Goal: Check status

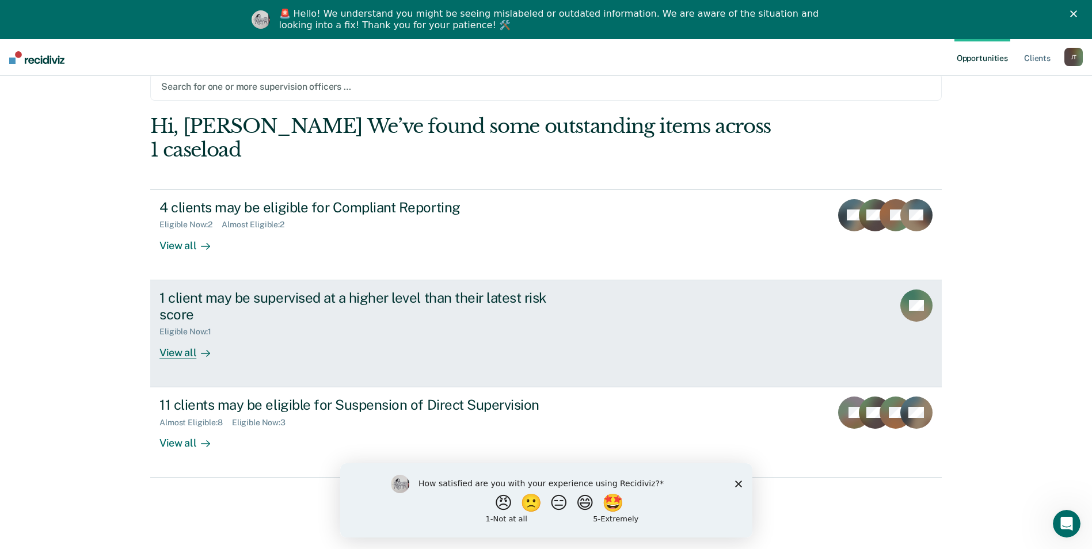
scroll to position [39, 0]
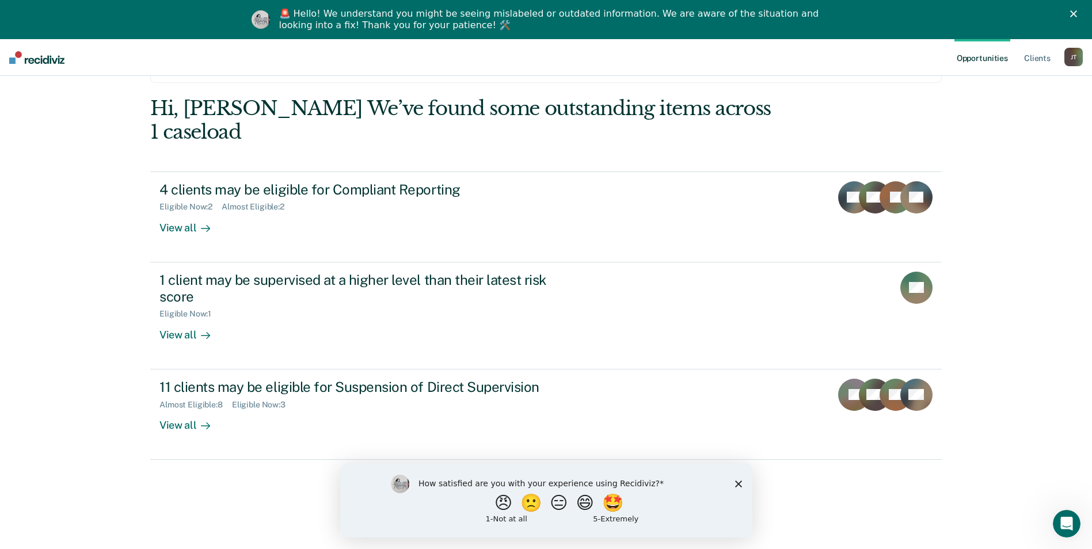
click at [741, 486] on div "How satisfied are you with your experience using Recidiviz? 😠 🙁 😑 😄 🤩 1 - Not a…" at bounding box center [546, 500] width 412 height 74
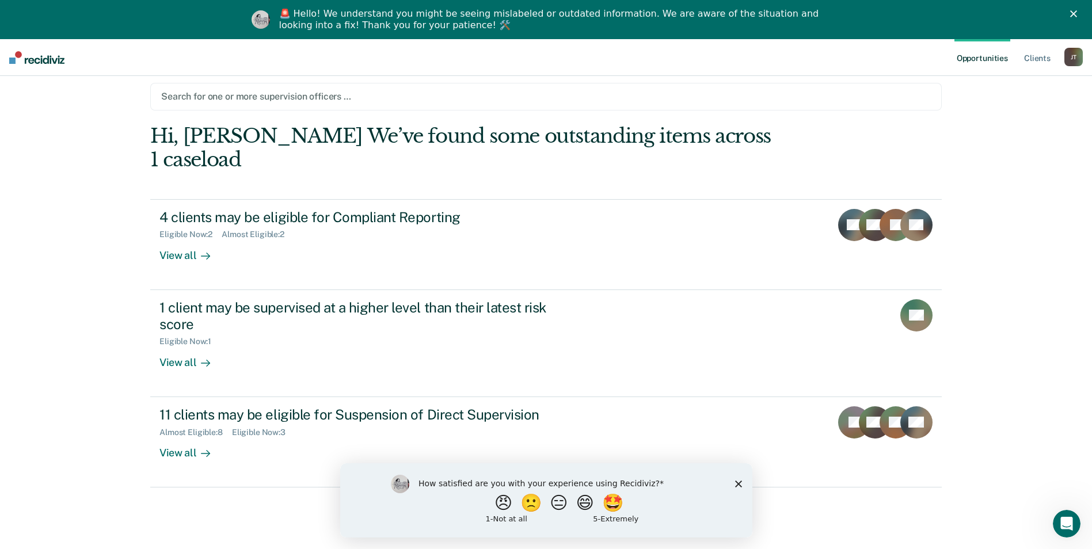
scroll to position [0, 0]
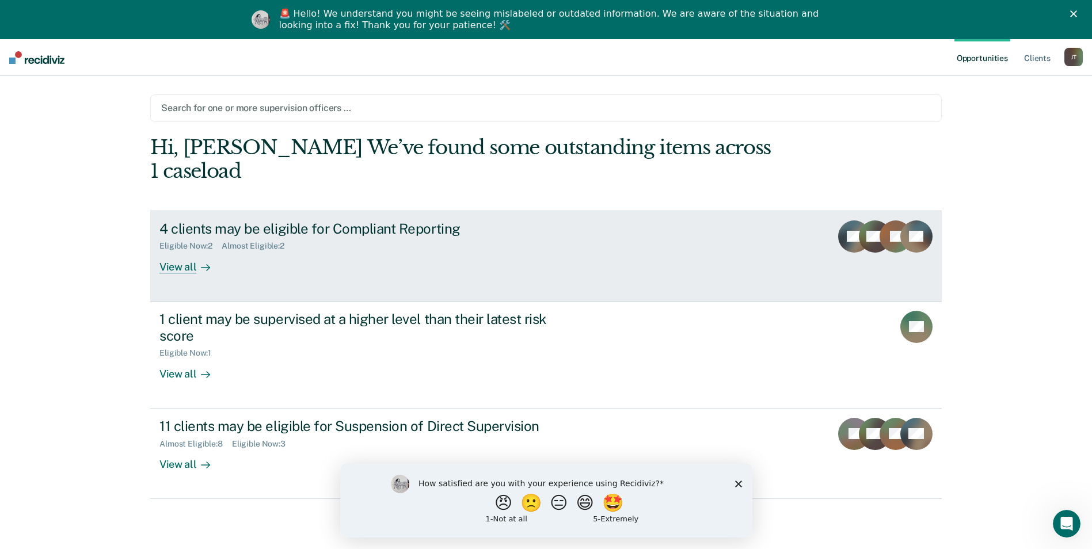
click at [393, 237] on div "Eligible Now : 2 Almost Eligible : 2" at bounding box center [361, 244] width 404 height 14
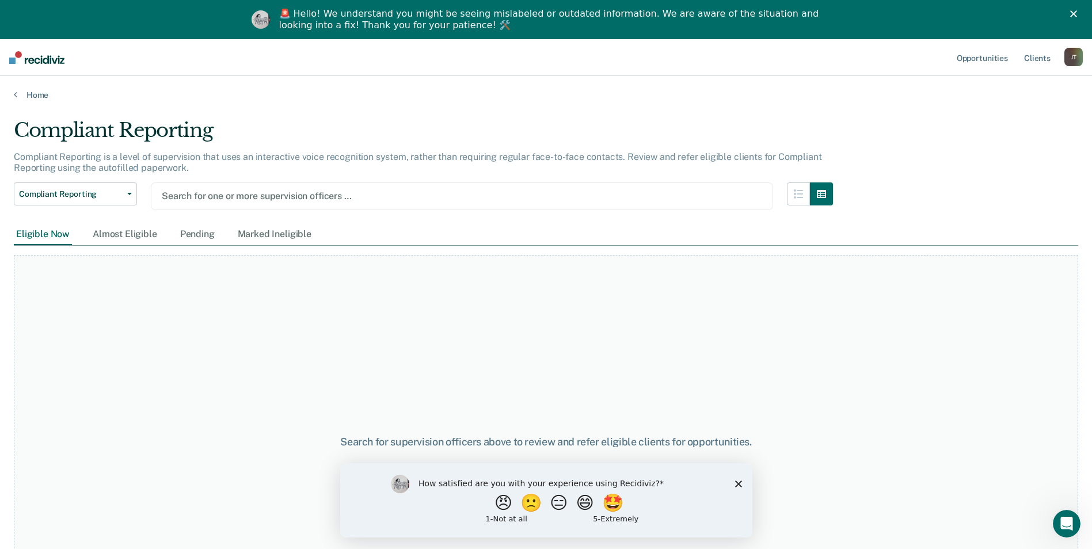
click at [393, 214] on div "Compliant Reporting Compliant Reporting Supervision Level Downgrade Suspension …" at bounding box center [423, 202] width 819 height 41
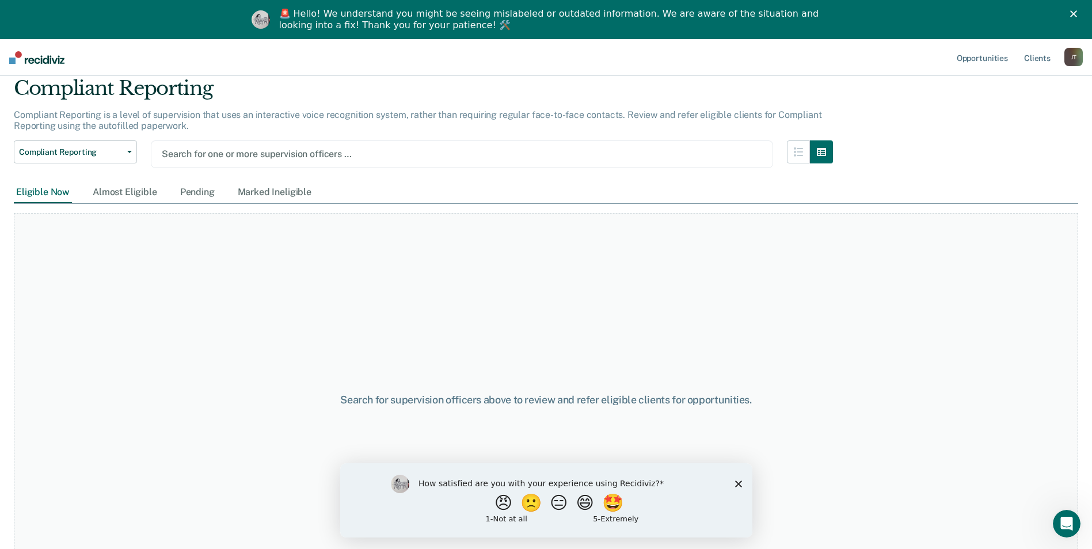
scroll to position [80, 0]
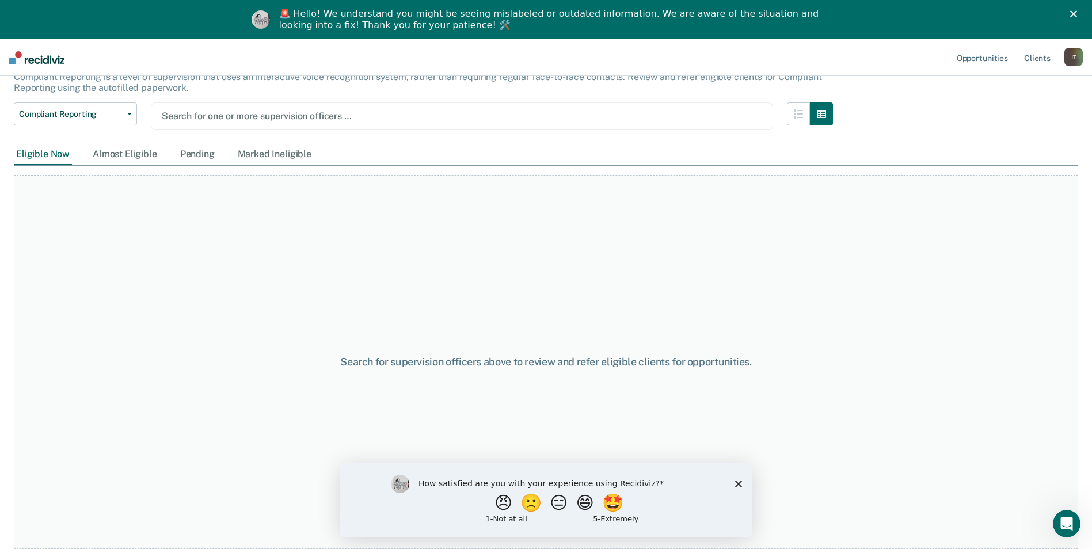
click at [738, 480] on icon "Close survey" at bounding box center [737, 483] width 7 height 7
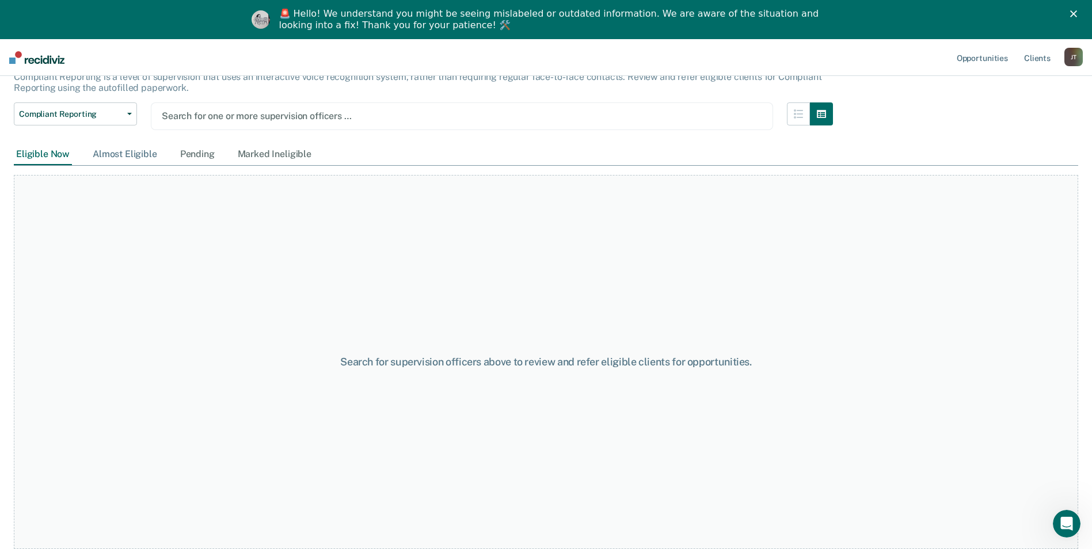
click at [119, 152] on div "Almost Eligible" at bounding box center [124, 154] width 69 height 21
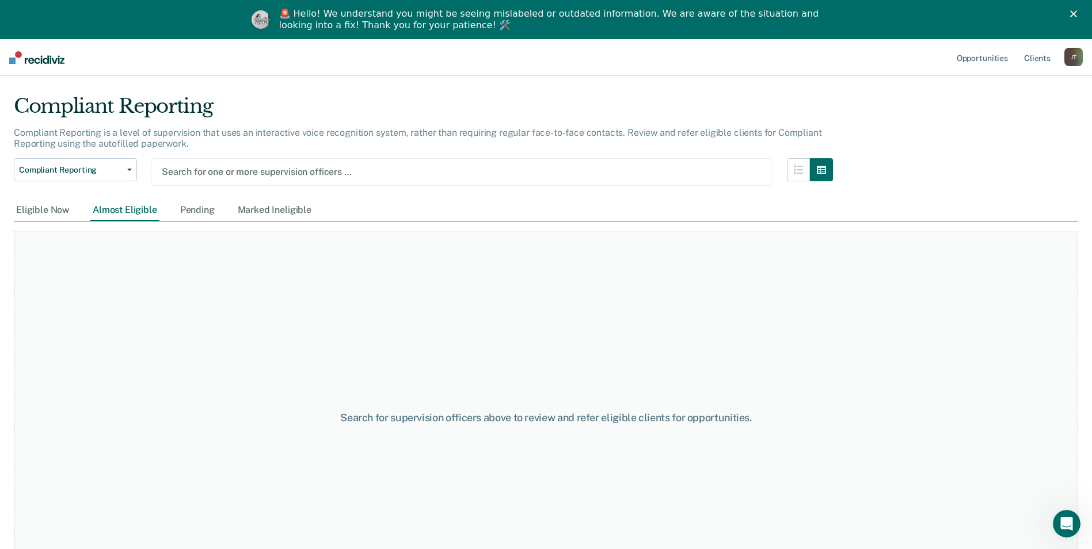
scroll to position [0, 0]
